Goal: Transaction & Acquisition: Book appointment/travel/reservation

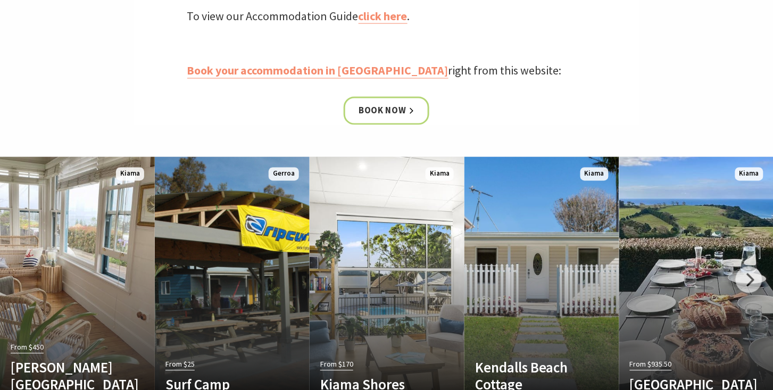
scroll to position [496, 0]
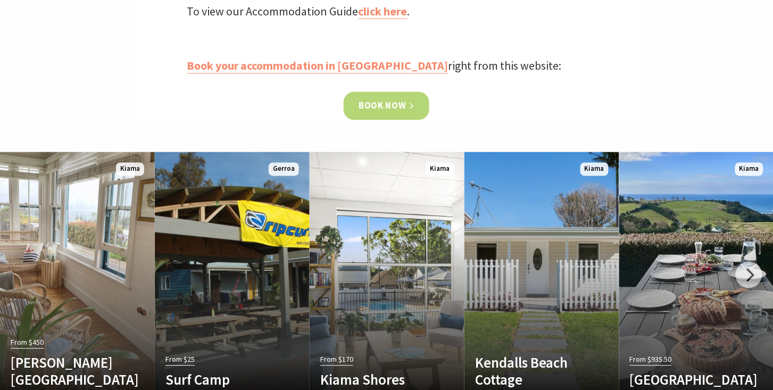
click at [372, 110] on link "Book now" at bounding box center [387, 106] width 86 height 28
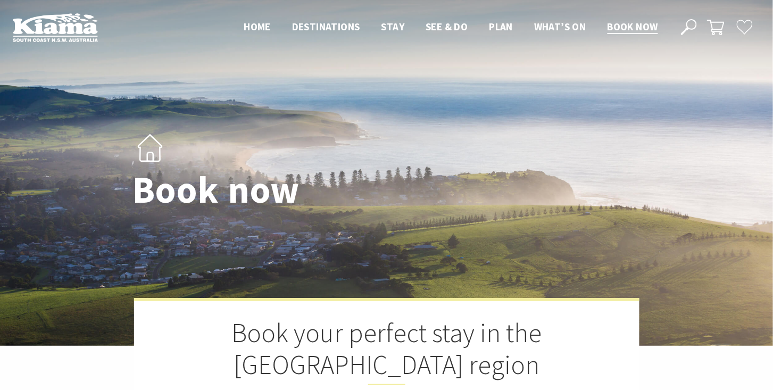
select select "3"
select select "2"
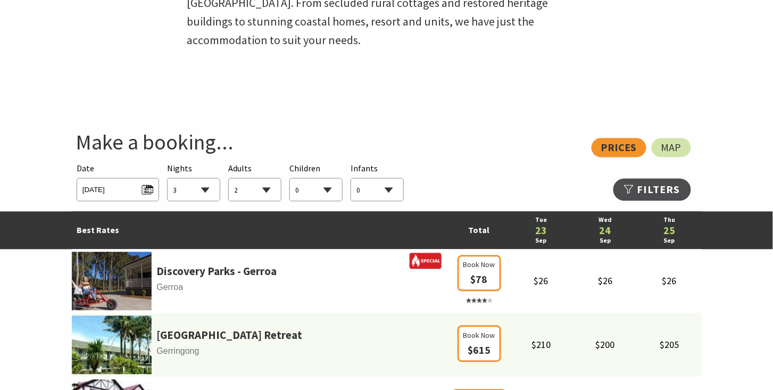
scroll to position [496, 0]
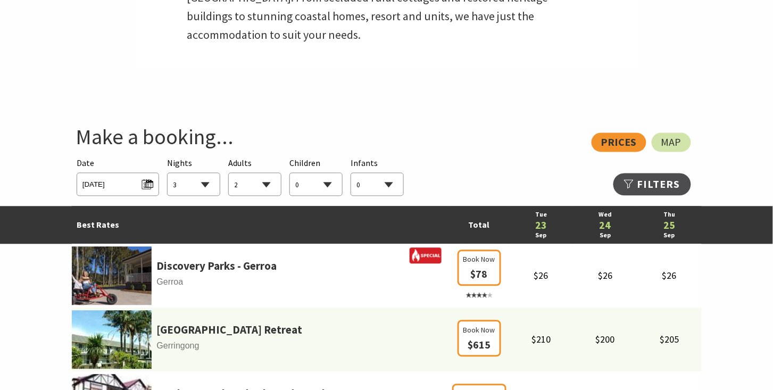
click at [204, 183] on select "1 2 3 4 5 6 7 8 9 10 11 12 13 14 15 16 17 18 19 20 21 22 23 24 25 26 27 28 29 30" at bounding box center [193, 184] width 52 height 23
click at [151, 182] on span "Tue 23/09/2025" at bounding box center [117, 183] width 71 height 14
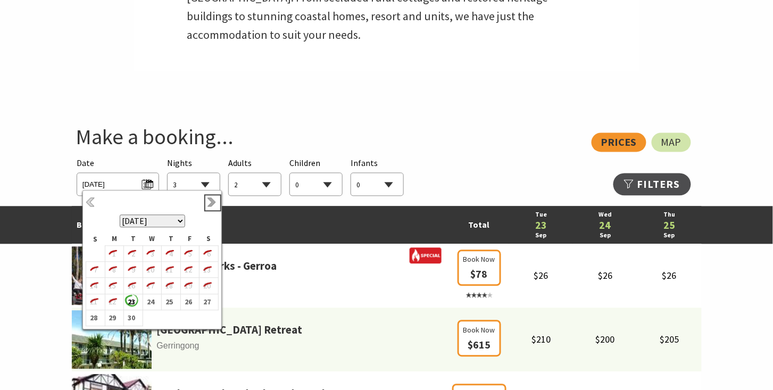
click at [214, 200] on link "Next" at bounding box center [213, 203] width 12 height 12
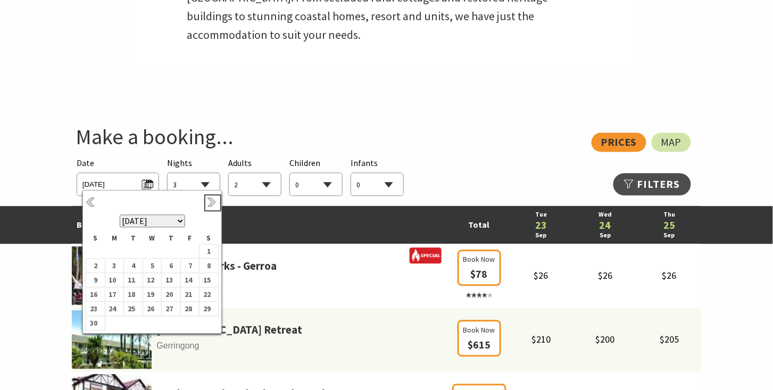
click at [214, 200] on link "Next" at bounding box center [213, 203] width 12 height 12
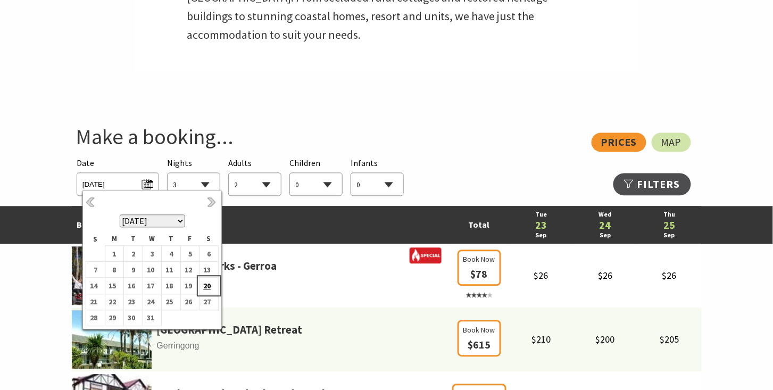
click at [208, 286] on b "20" at bounding box center [206, 286] width 14 height 14
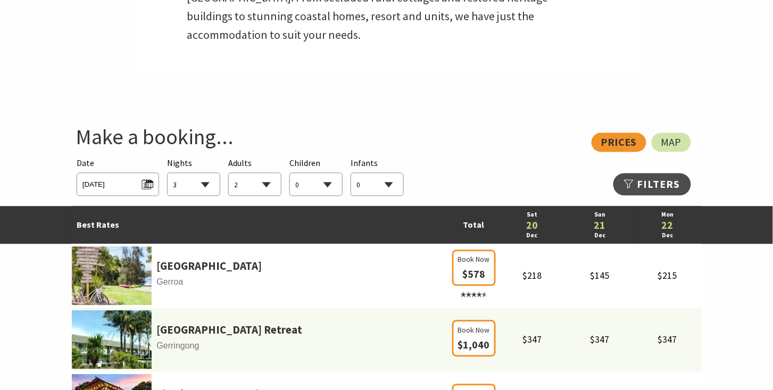
click at [206, 184] on select "1 2 3 4 5 6 7 8 9 10 11 12 13 14 15 16 17 18 19 20 21 22 23 24 25 26 27 28 29 30" at bounding box center [193, 184] width 52 height 23
select select "7"
click at [167, 173] on select "1 2 3 4 5 6 7 8 9 10 11 12 13 14 15 16 17 18 19 20 21 22 23 24 25 26 27 28 29 30" at bounding box center [193, 184] width 52 height 23
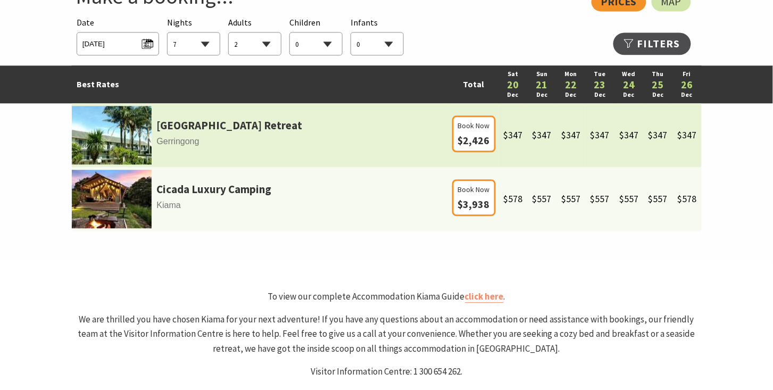
scroll to position [638, 0]
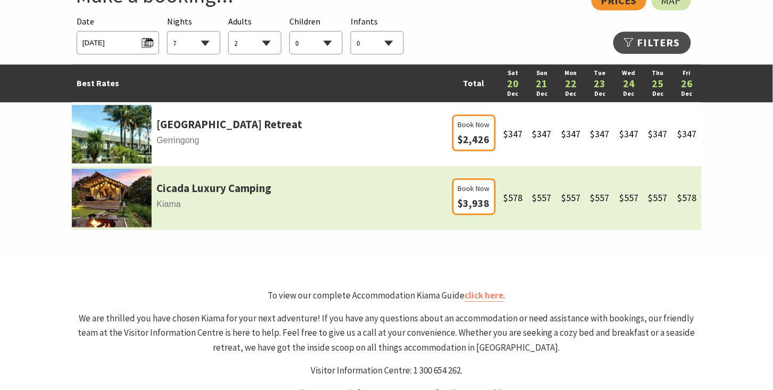
click at [128, 199] on img at bounding box center [112, 198] width 80 height 58
click at [172, 190] on link "Cicada Luxury Camping" at bounding box center [214, 188] width 115 height 18
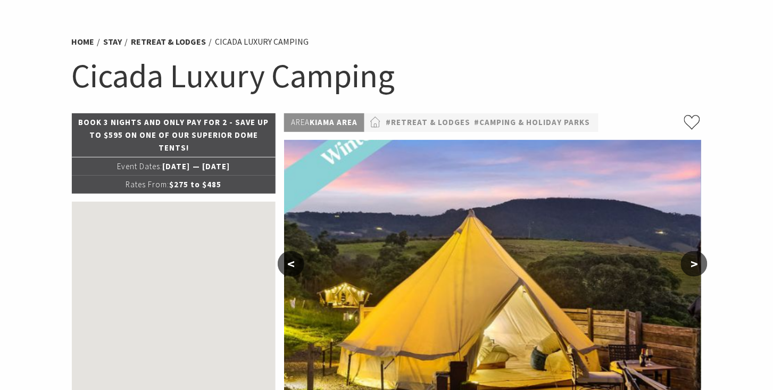
select select "7"
select select "2"
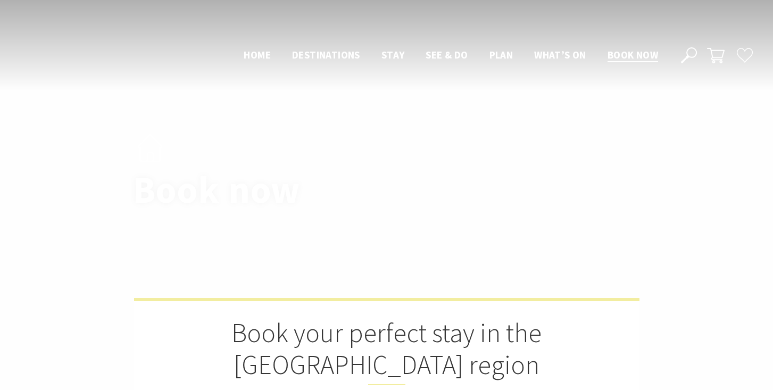
select select "7"
select select "2"
